Goal: Task Accomplishment & Management: Manage account settings

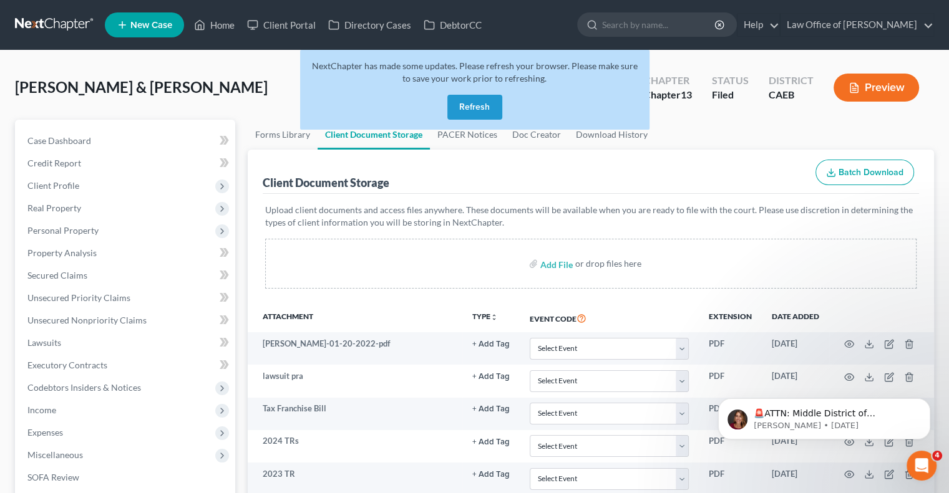
click at [478, 99] on button "Refresh" at bounding box center [474, 107] width 55 height 25
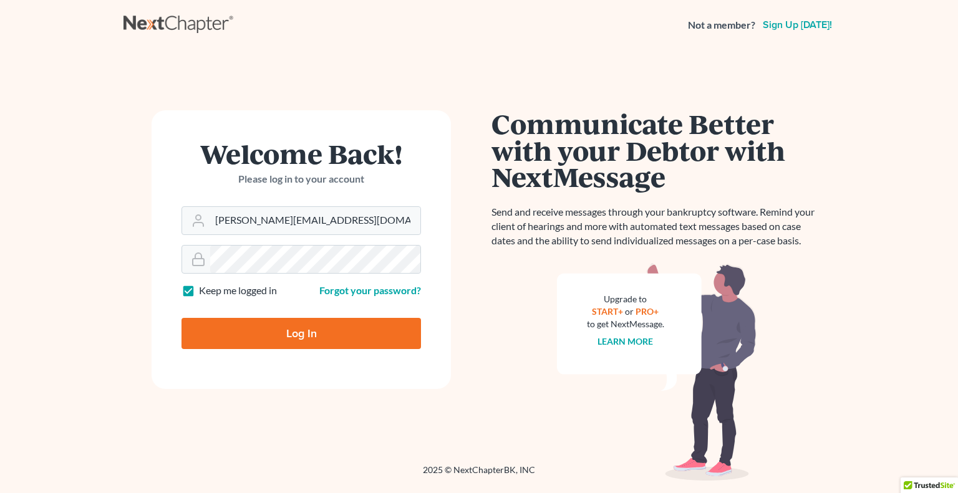
click at [211, 367] on form "Welcome Back! Please log in to your account Email Address flor@tatajelaw.com Pa…" at bounding box center [301, 249] width 299 height 279
click at [235, 326] on input "Log In" at bounding box center [302, 333] width 240 height 31
type input "Thinking..."
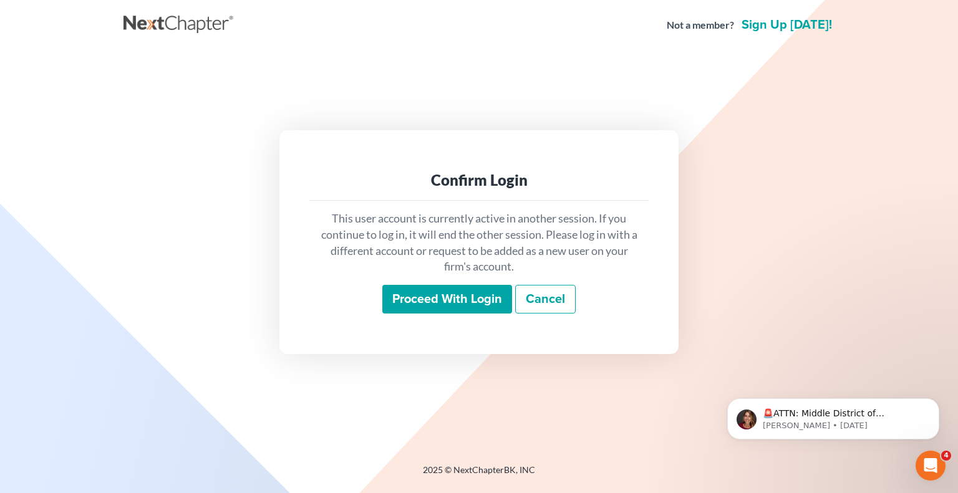
click at [426, 303] on input "Proceed with login" at bounding box center [447, 299] width 130 height 29
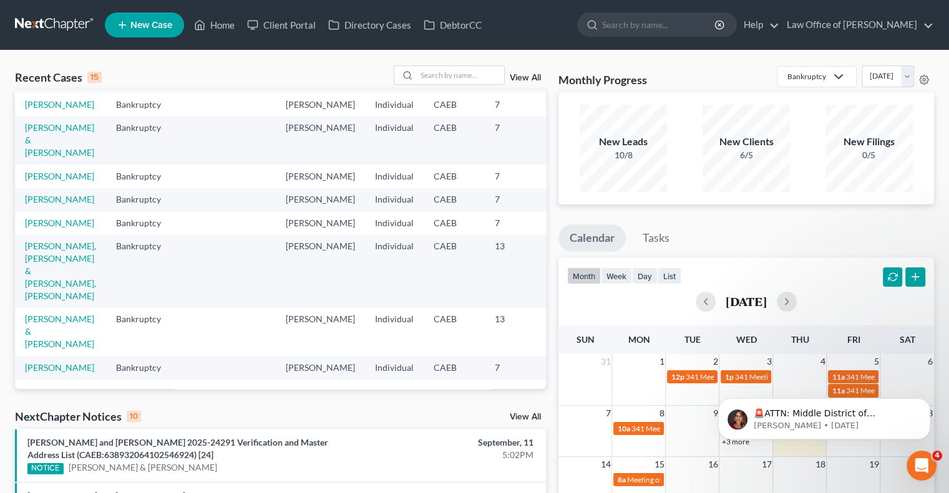
scroll to position [304, 0]
click at [32, 188] on td "[PERSON_NAME]" at bounding box center [60, 176] width 91 height 23
click at [41, 182] on link "[PERSON_NAME]" at bounding box center [59, 176] width 69 height 11
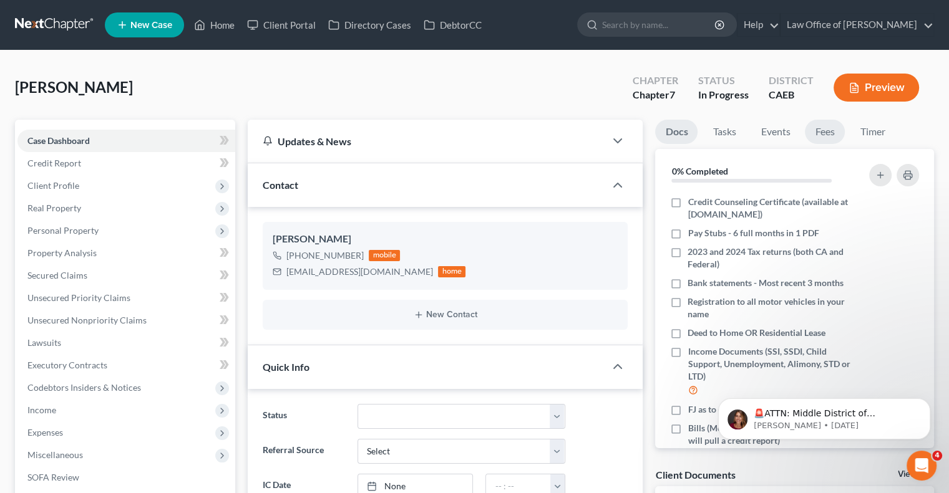
click at [825, 131] on link "Fees" at bounding box center [825, 132] width 40 height 24
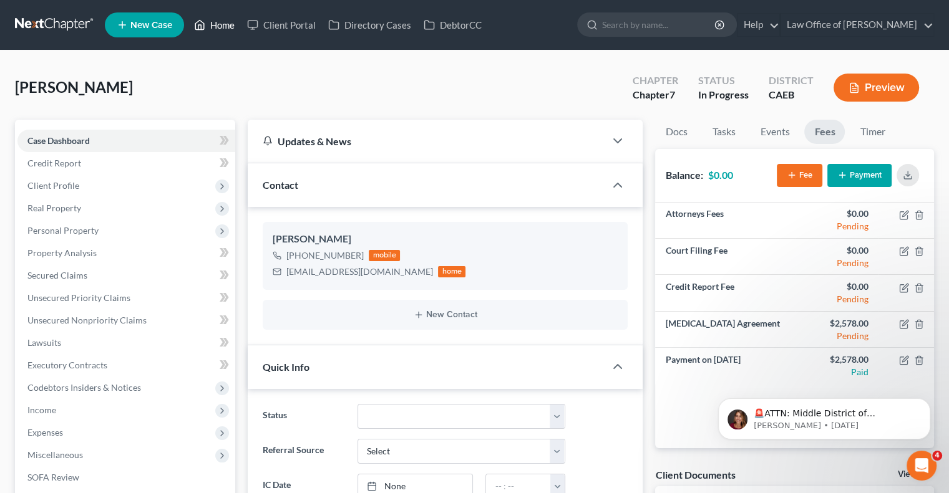
click at [218, 29] on link "Home" at bounding box center [214, 25] width 53 height 22
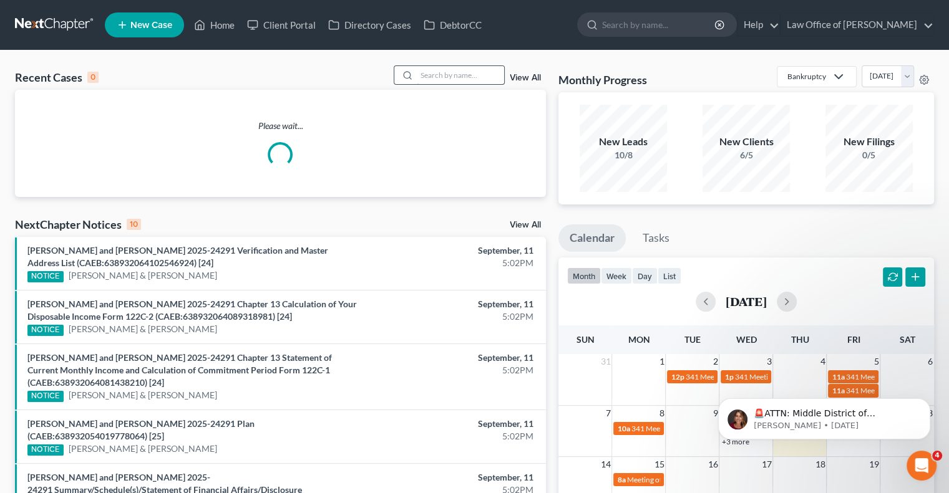
click at [444, 76] on input "search" at bounding box center [460, 75] width 87 height 18
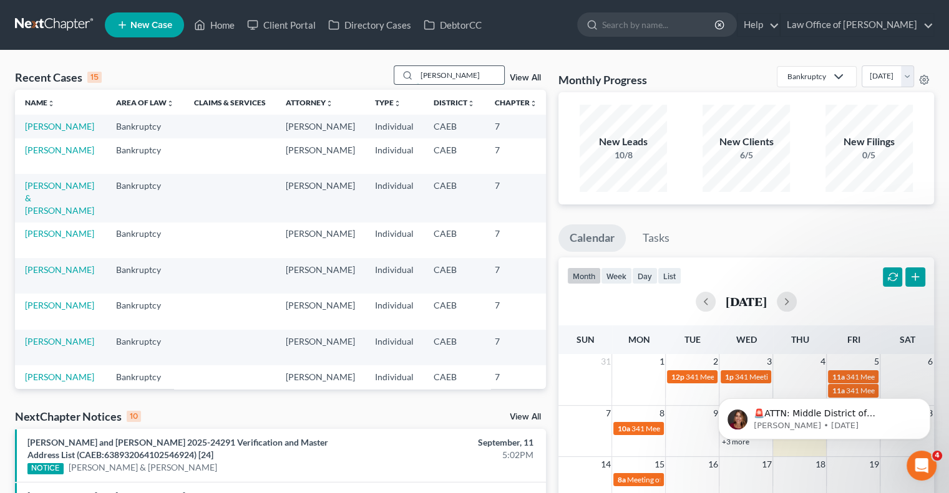
type input "[PERSON_NAME]"
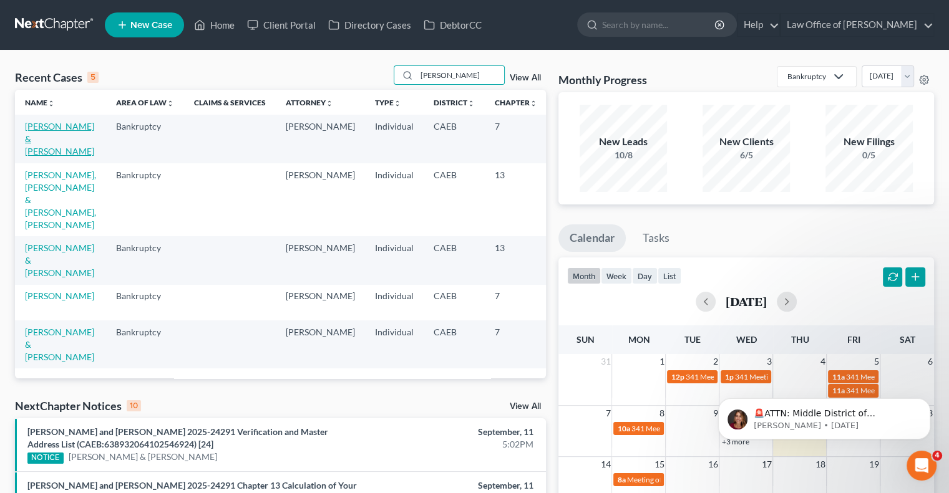
click at [41, 142] on link "[PERSON_NAME] & [PERSON_NAME]" at bounding box center [59, 139] width 69 height 36
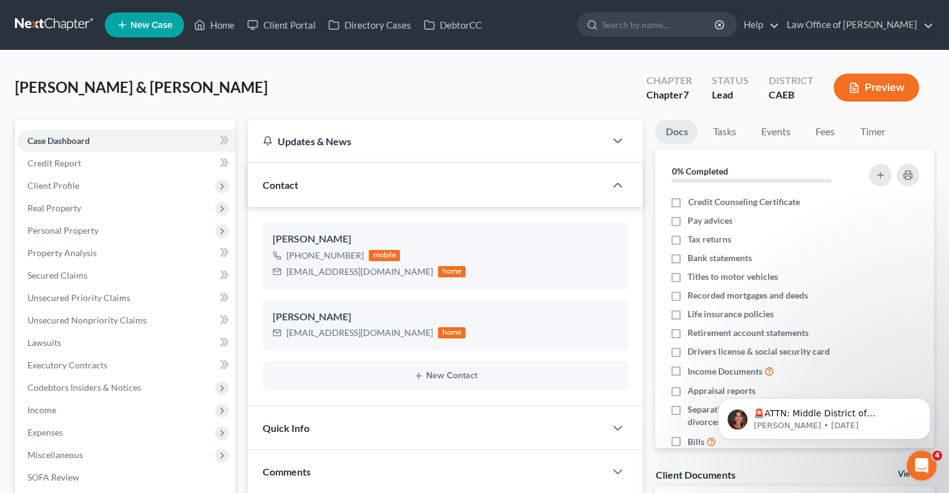
scroll to position [27, 0]
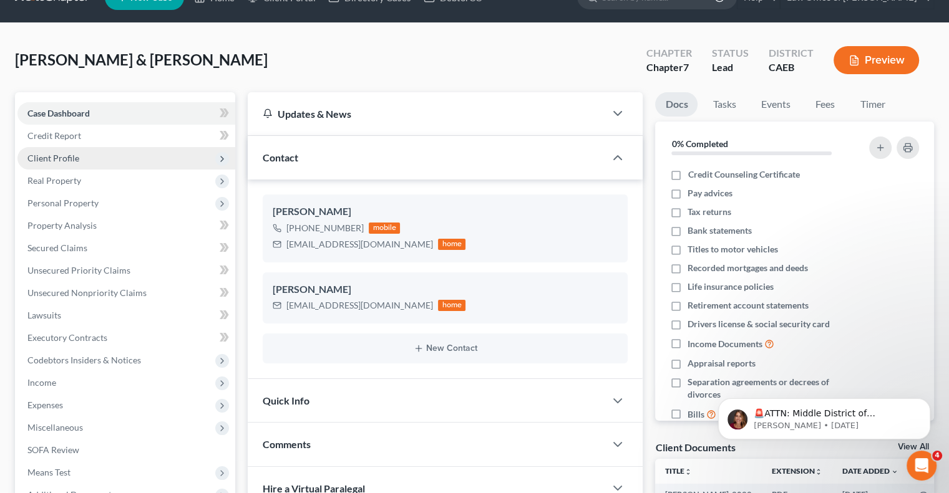
click at [65, 160] on span "Client Profile" at bounding box center [53, 158] width 52 height 11
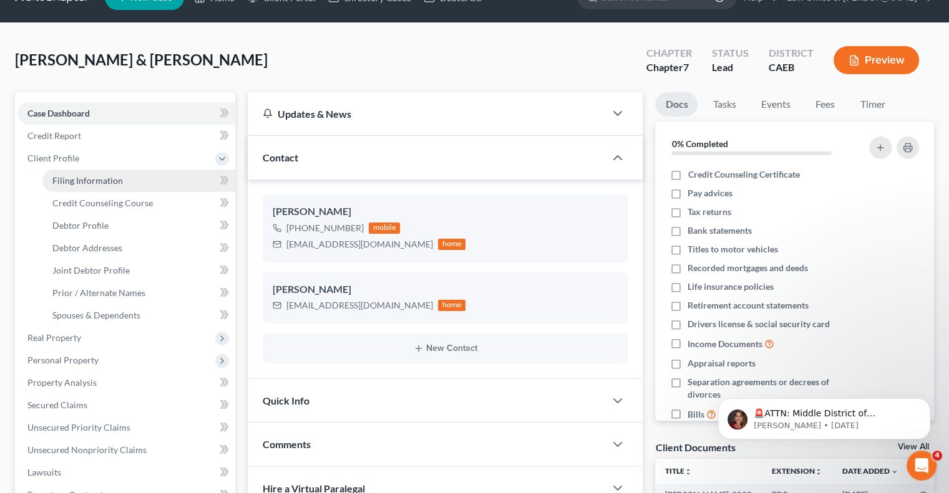
click at [74, 175] on span "Filing Information" at bounding box center [87, 180] width 70 height 11
select select "1"
select select "0"
select select "4"
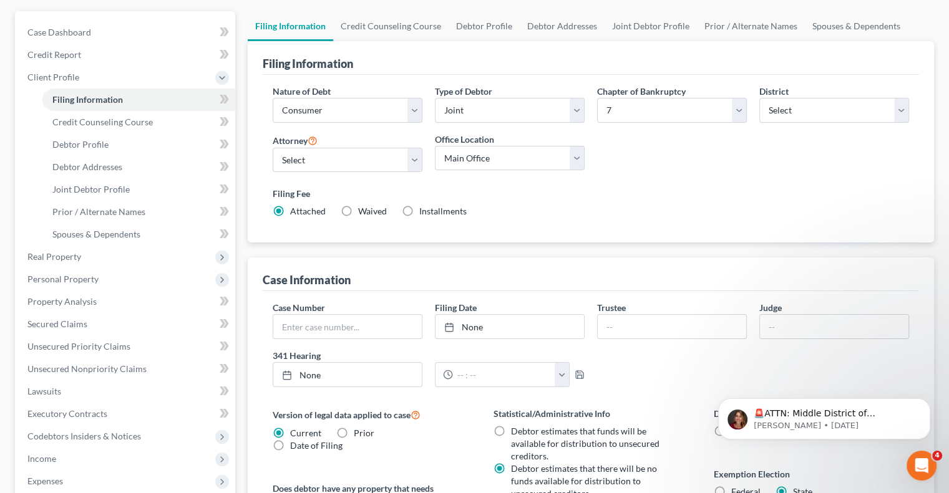
scroll to position [110, 0]
click at [75, 27] on span "Case Dashboard" at bounding box center [59, 31] width 64 height 11
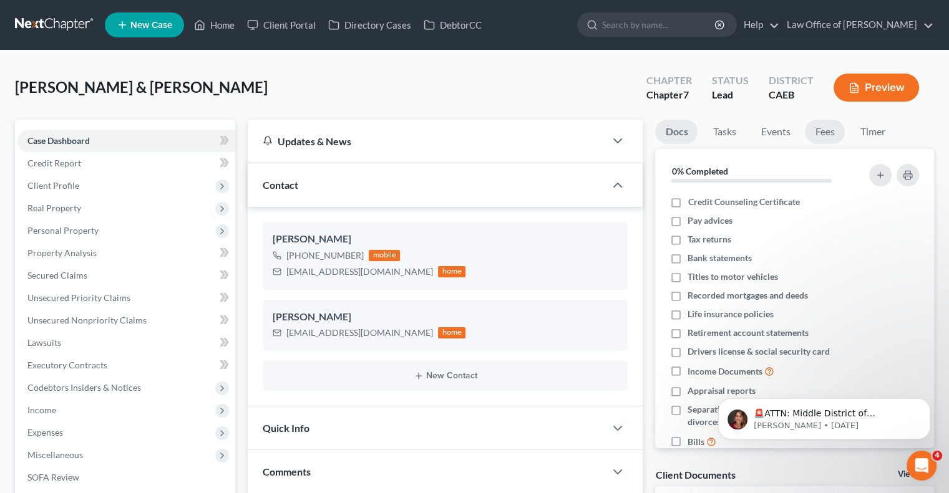
click at [816, 125] on link "Fees" at bounding box center [825, 132] width 40 height 24
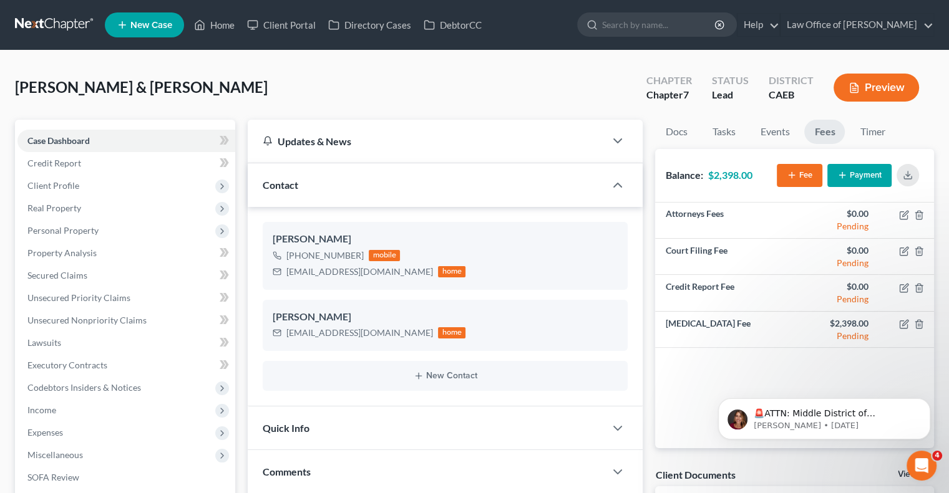
click at [863, 173] on button "Payment" at bounding box center [859, 175] width 64 height 23
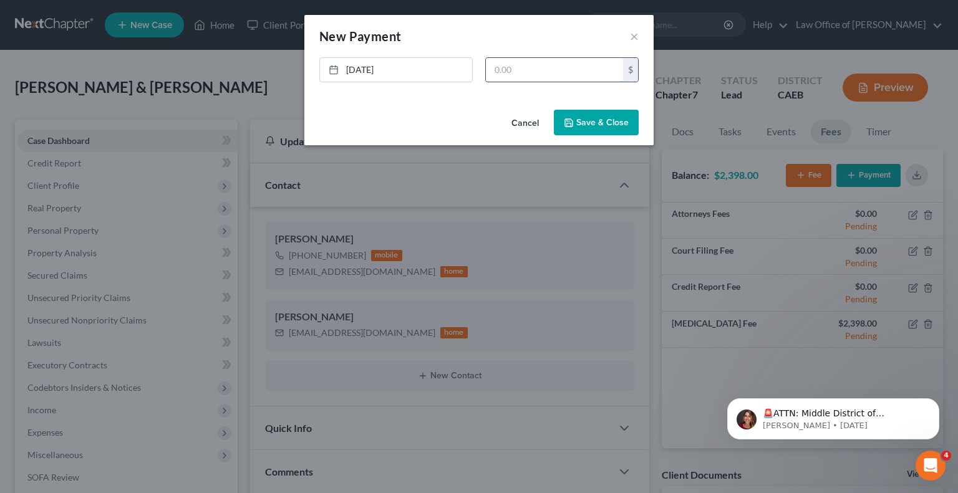
click at [604, 74] on input "text" at bounding box center [554, 70] width 137 height 24
type input "1,000"
click at [607, 110] on button "Save & Close" at bounding box center [596, 123] width 85 height 26
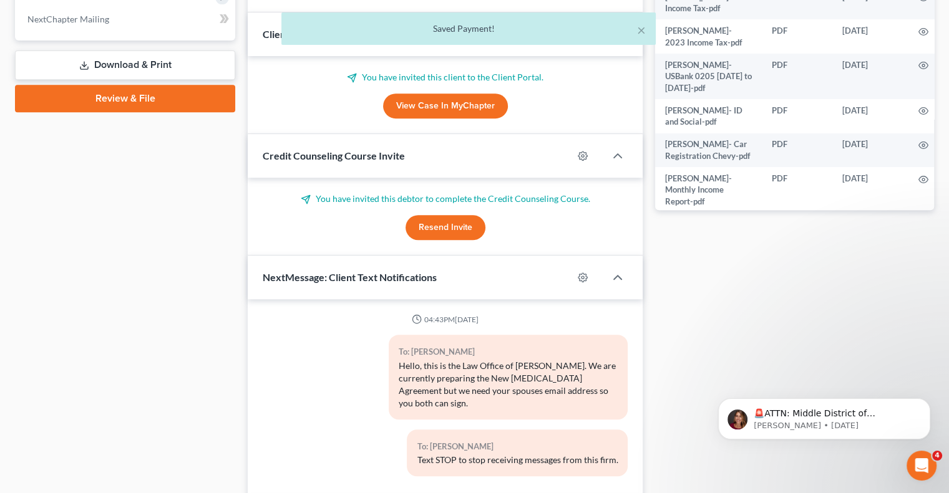
scroll to position [528, 0]
